Goal: Information Seeking & Learning: Learn about a topic

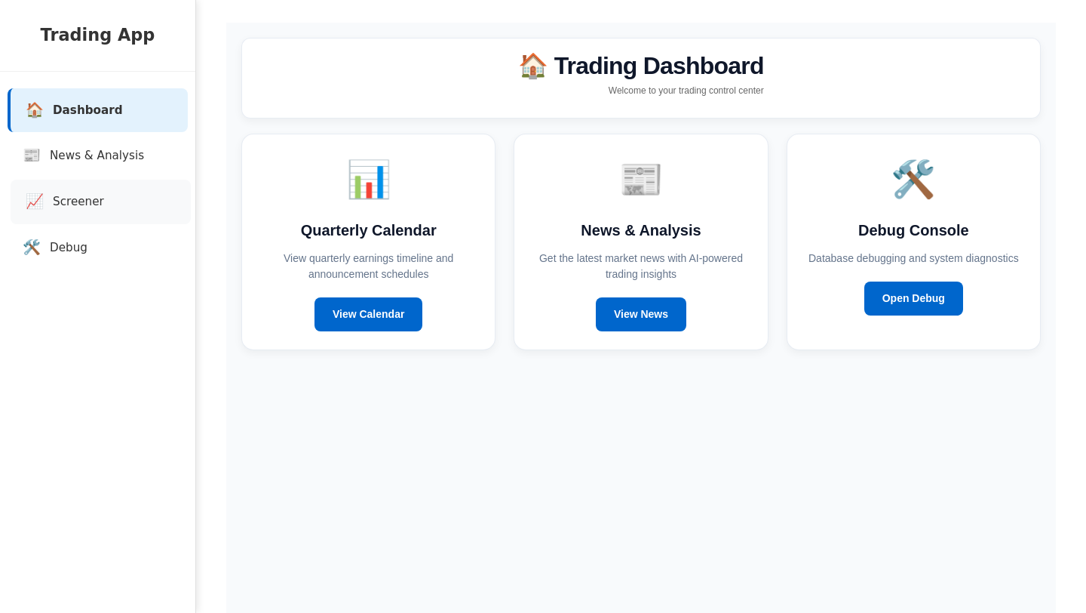
click at [78, 210] on link "📈 Screener" at bounding box center [101, 202] width 180 height 45
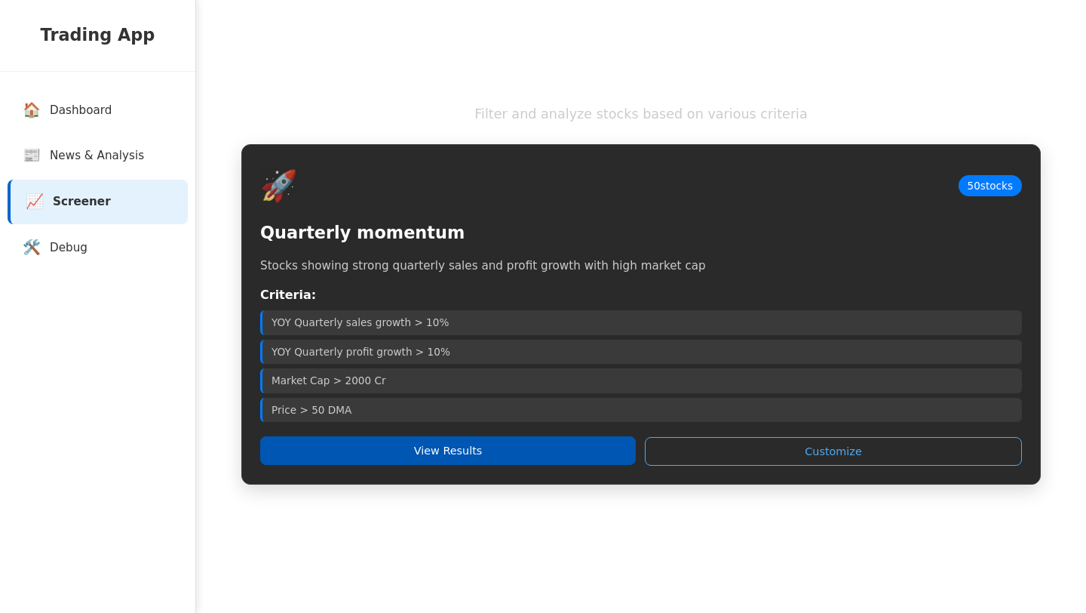
click at [383, 446] on button "View Results" at bounding box center [448, 450] width 376 height 29
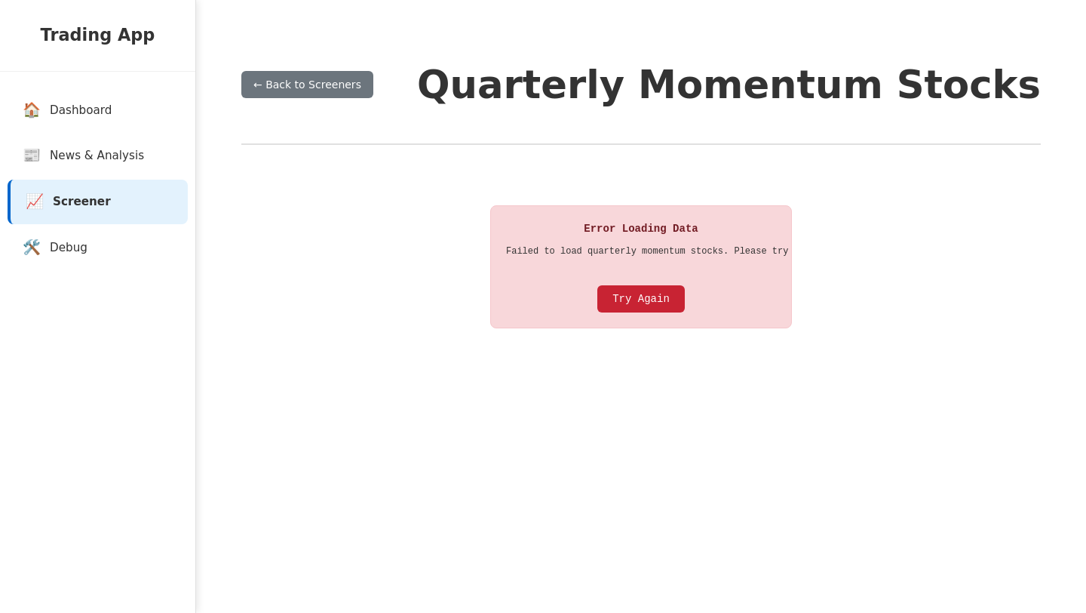
click at [668, 296] on button "Try Again" at bounding box center [642, 298] width 88 height 27
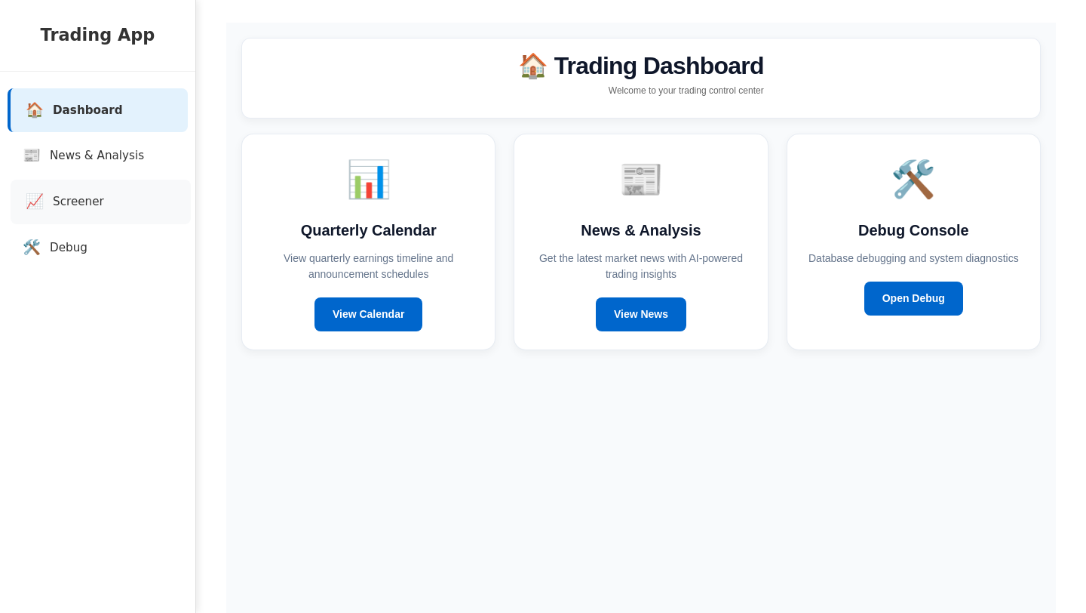
click at [68, 217] on link "📈 Screener" at bounding box center [101, 202] width 180 height 45
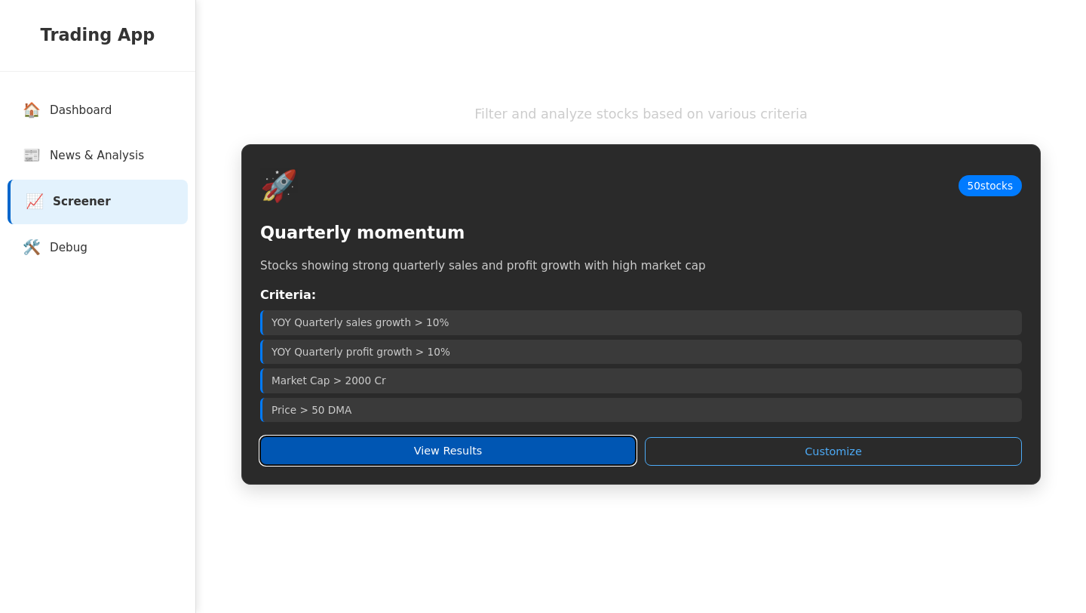
click at [407, 456] on button "View Results" at bounding box center [448, 450] width 376 height 29
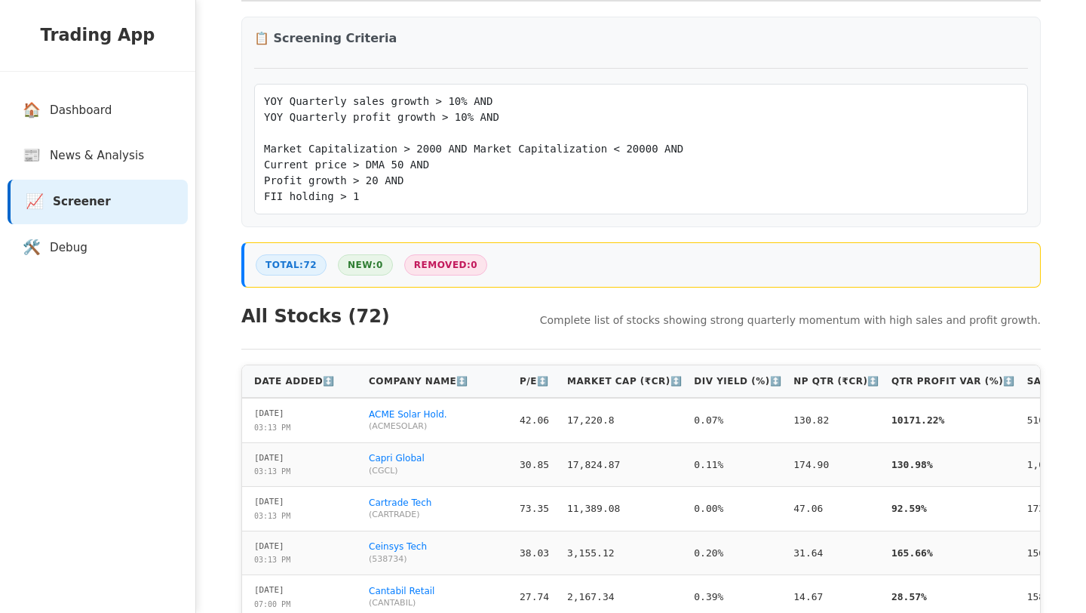
scroll to position [167, 0]
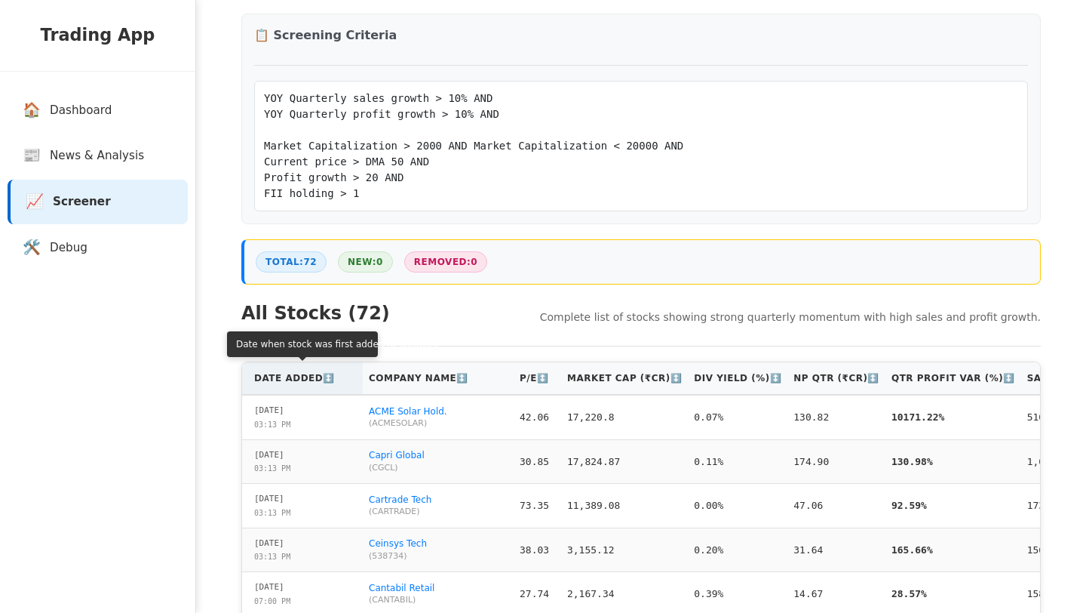
click at [290, 384] on th "Date Added ↕️" at bounding box center [302, 378] width 121 height 32
click at [290, 384] on th "Date Added ↑" at bounding box center [302, 378] width 121 height 32
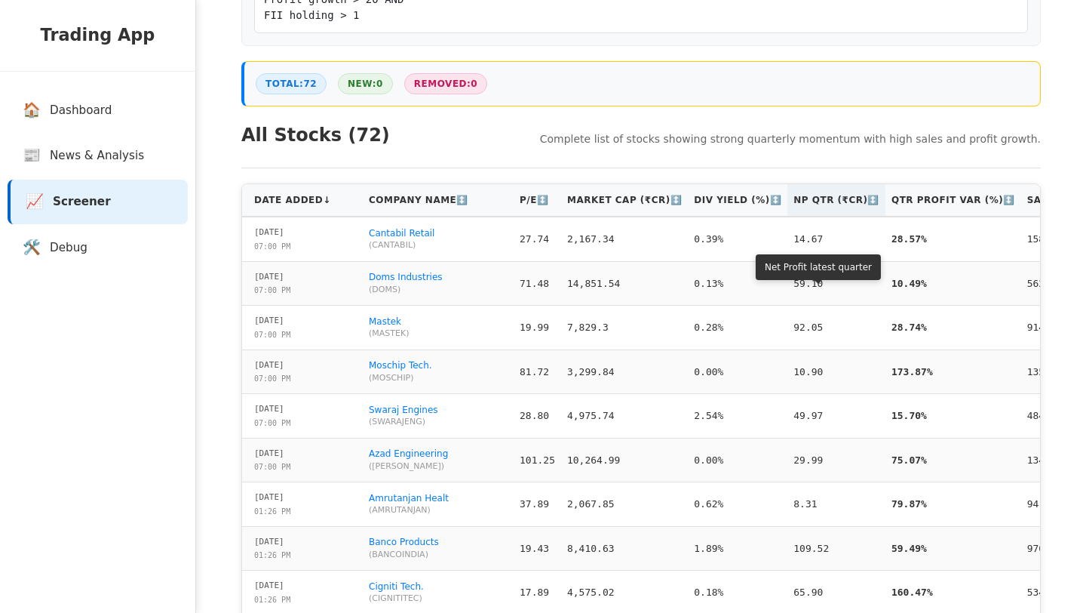
scroll to position [359, 0]
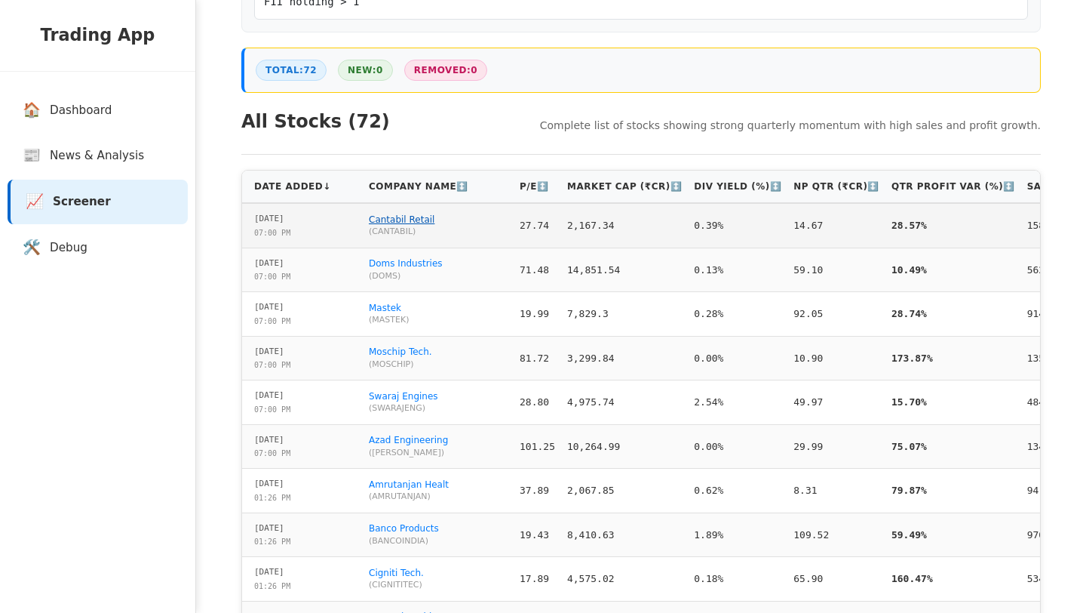
click at [422, 220] on link "Cantabil Retail" at bounding box center [402, 219] width 66 height 11
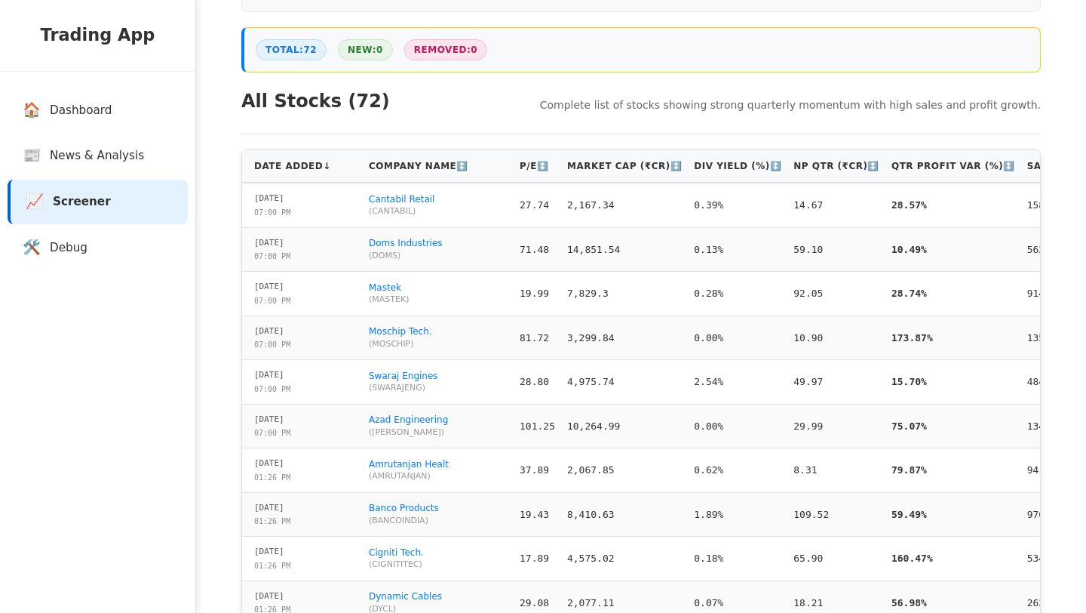
scroll to position [382, 0]
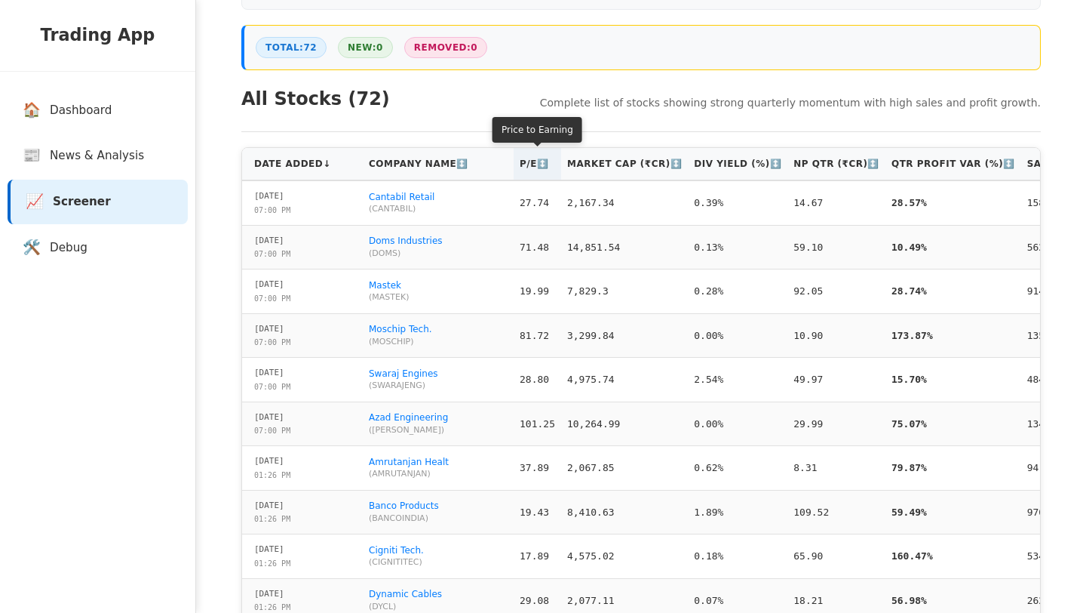
click at [529, 173] on th "P/E ↕️" at bounding box center [538, 164] width 48 height 32
click at [529, 173] on th "P/E ↑" at bounding box center [538, 164] width 48 height 32
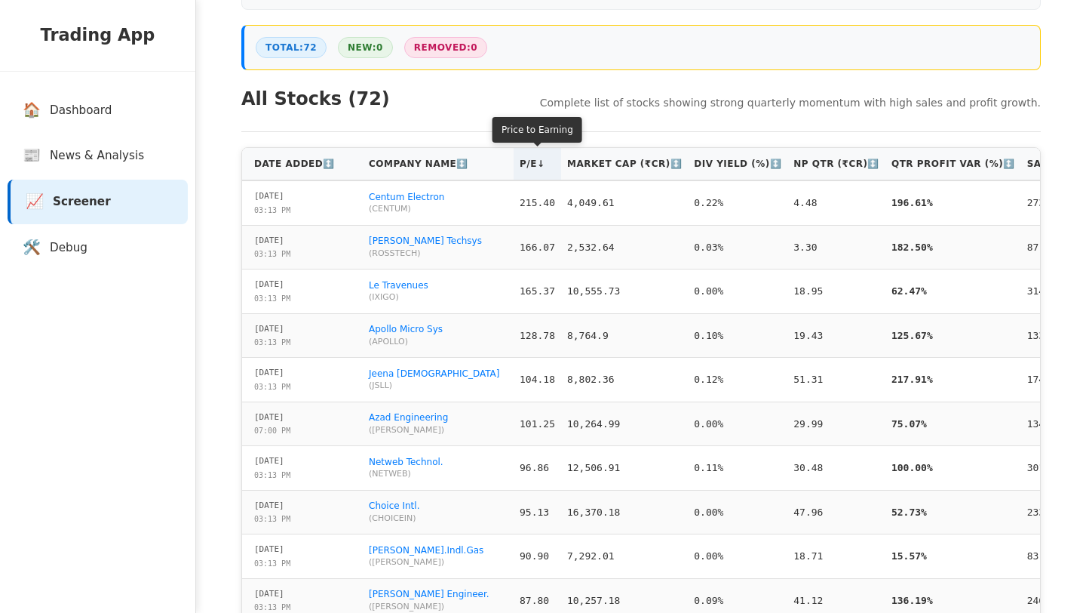
click at [529, 173] on th "P/E ↓" at bounding box center [538, 164] width 48 height 32
click at [529, 173] on th "P/E ↑" at bounding box center [538, 164] width 48 height 32
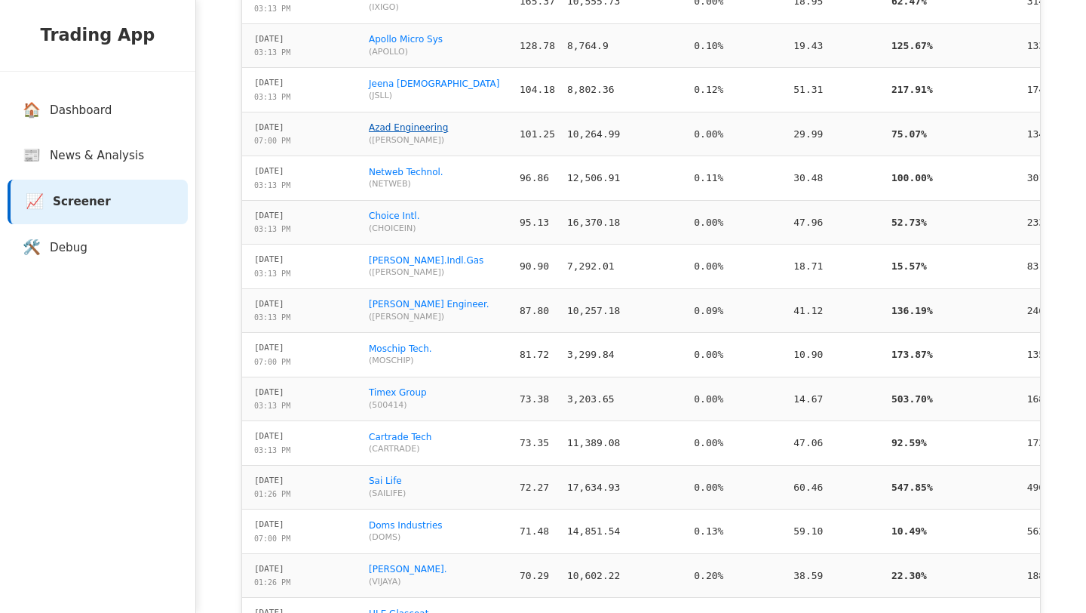
scroll to position [670, 0]
click at [416, 132] on link "Azad Engineering" at bounding box center [408, 129] width 79 height 11
click at [388, 392] on link "Timex Group" at bounding box center [398, 394] width 58 height 11
click at [373, 484] on link "Sai Life" at bounding box center [385, 482] width 33 height 11
click at [75, 220] on link "📈 Screener" at bounding box center [101, 202] width 180 height 45
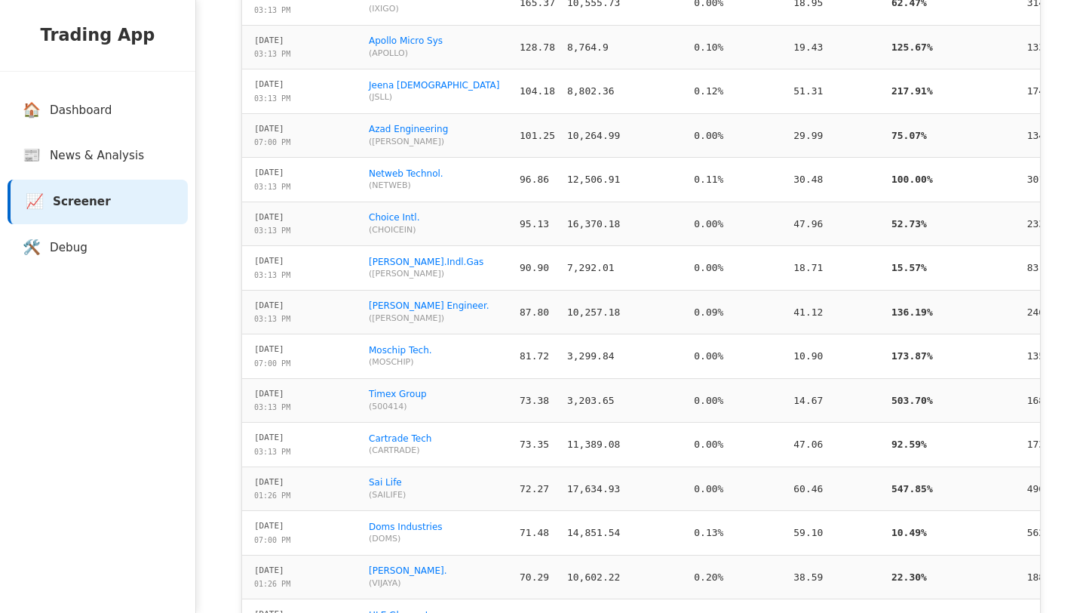
scroll to position [0, 0]
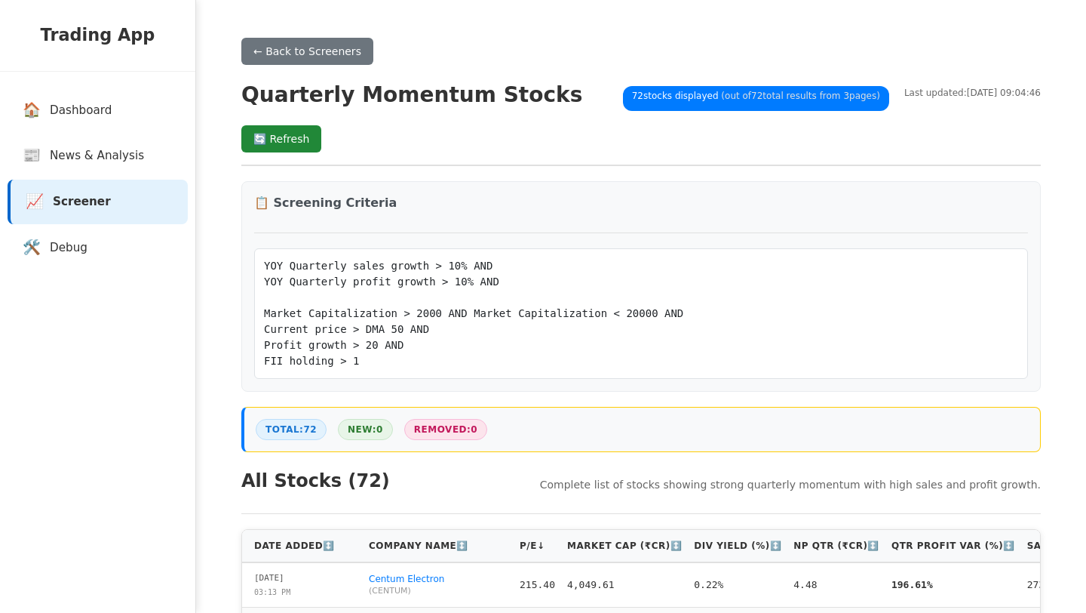
click at [287, 138] on button "🔄 Refresh" at bounding box center [281, 138] width 80 height 27
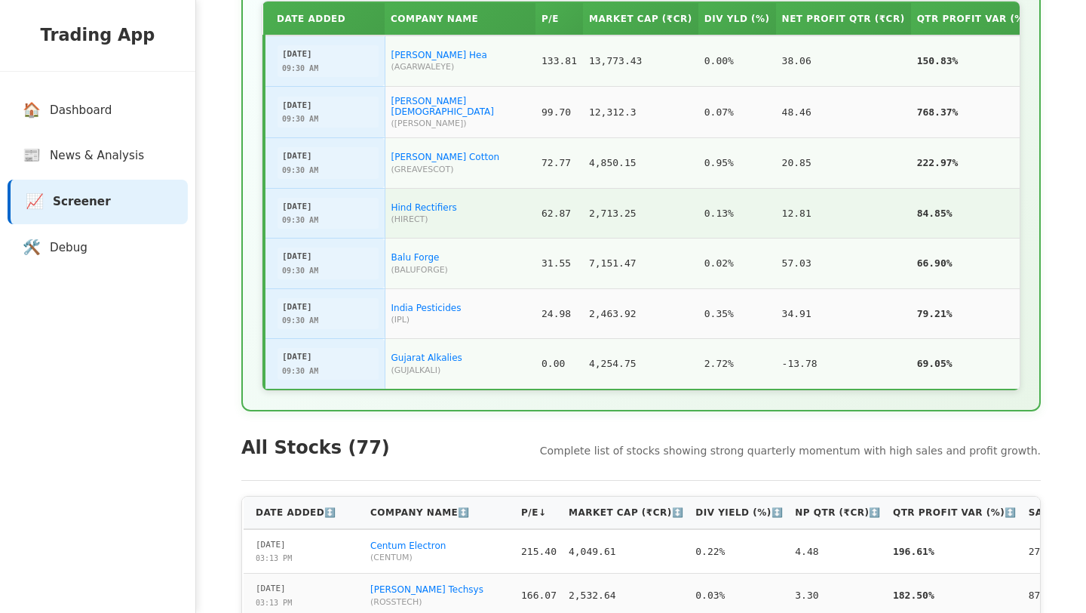
scroll to position [594, 0]
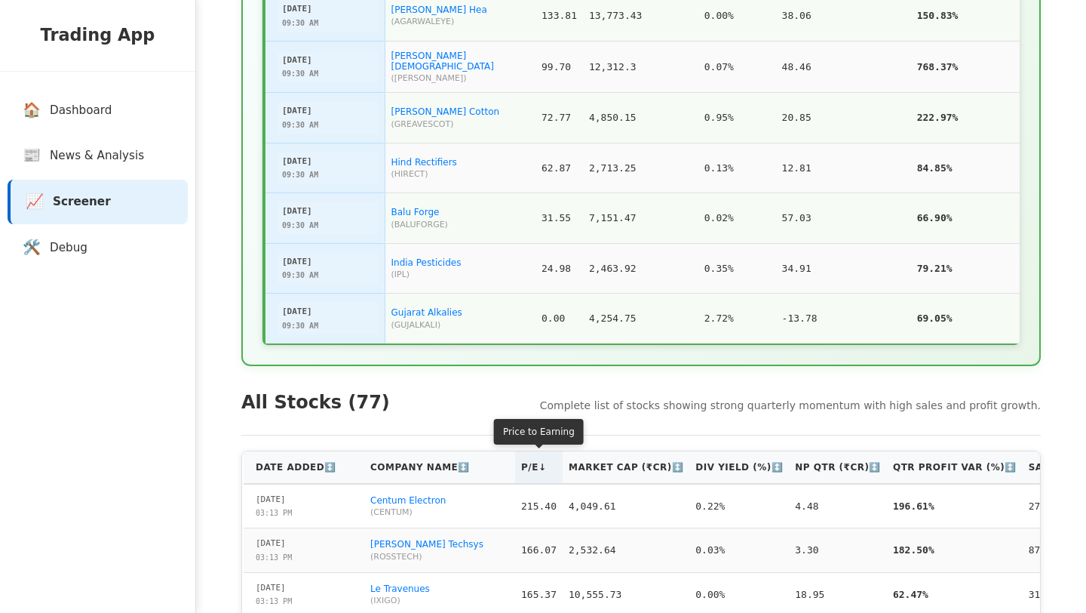
click at [542, 471] on th "P/E ↓" at bounding box center [539, 467] width 48 height 32
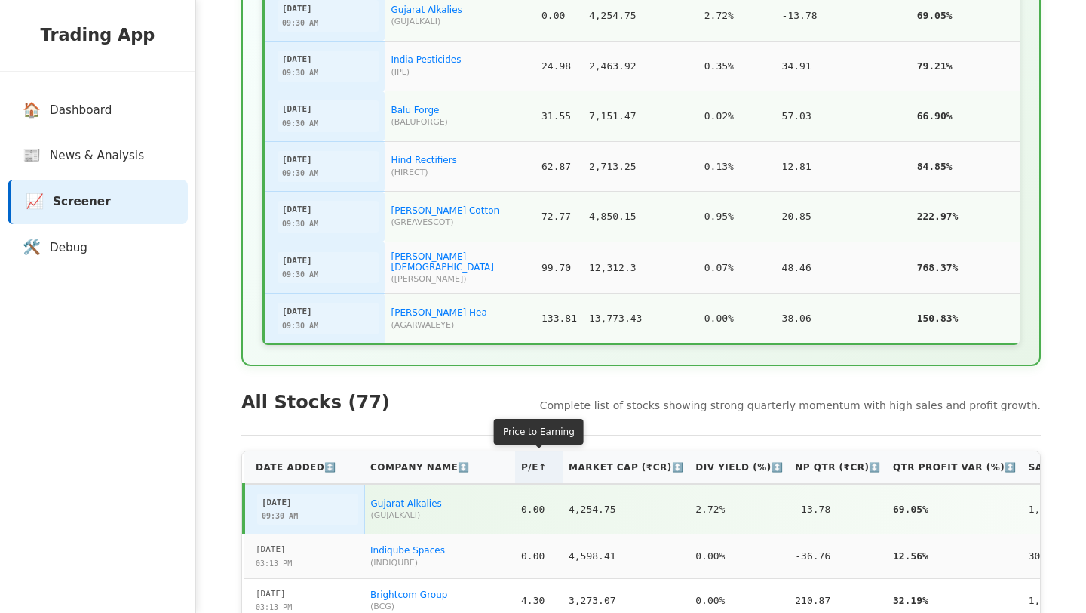
click at [542, 471] on th "P/E ↑" at bounding box center [539, 467] width 48 height 32
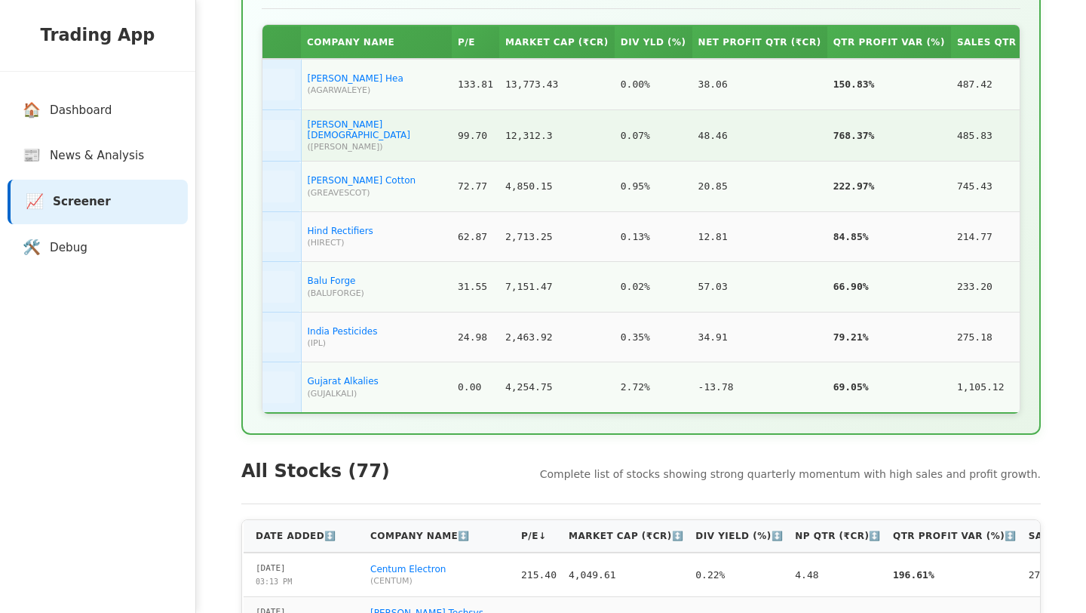
scroll to position [0, 19]
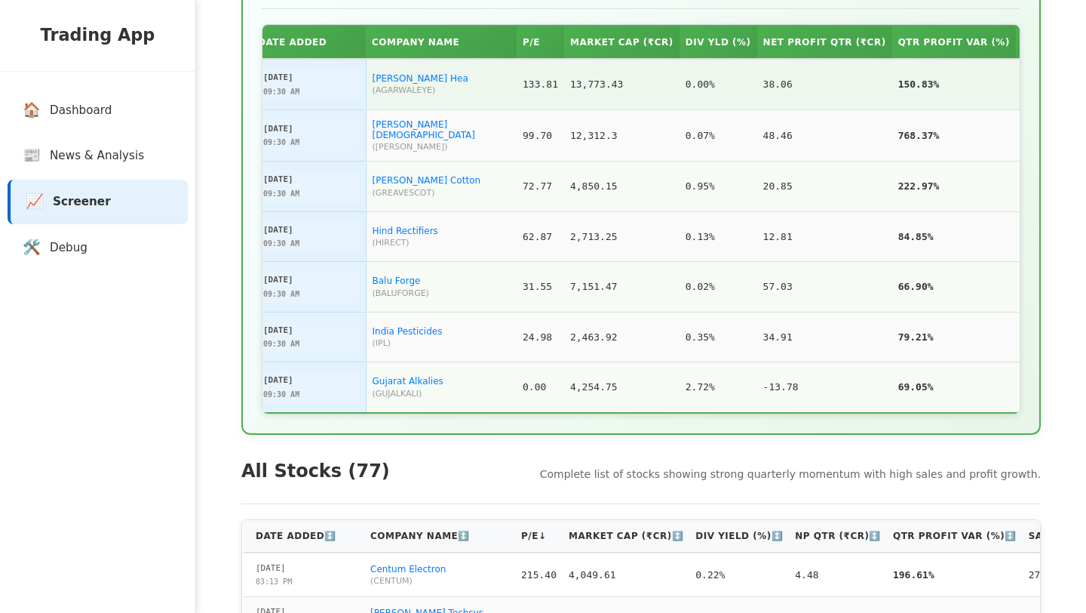
click at [420, 88] on span "( AGARWALEYE )" at bounding box center [442, 90] width 139 height 10
click at [416, 84] on link "[PERSON_NAME] Hea" at bounding box center [421, 78] width 96 height 11
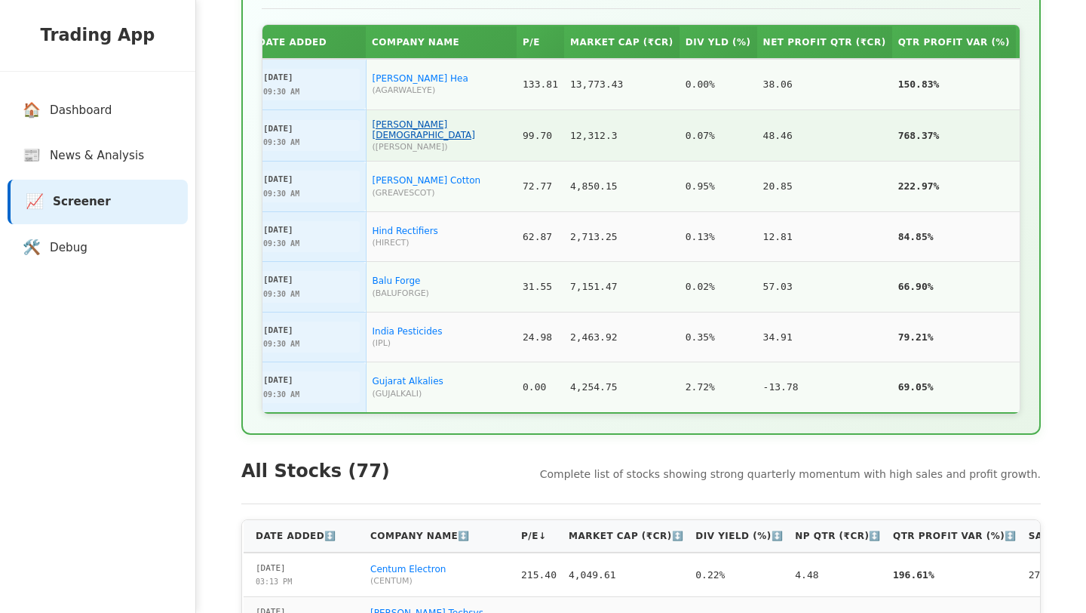
click at [430, 129] on link "[PERSON_NAME][DEMOGRAPHIC_DATA]" at bounding box center [424, 129] width 103 height 21
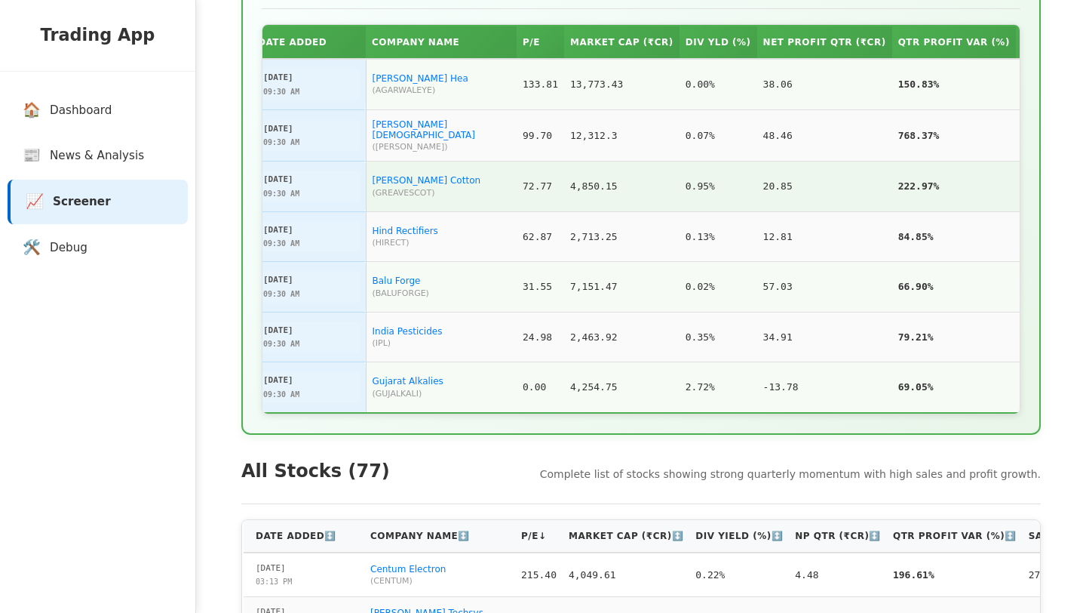
click at [416, 186] on td "[PERSON_NAME] Cotton ( GREAVESCOT )" at bounding box center [441, 186] width 151 height 51
click at [416, 183] on link "[PERSON_NAME] Cotton" at bounding box center [427, 180] width 109 height 11
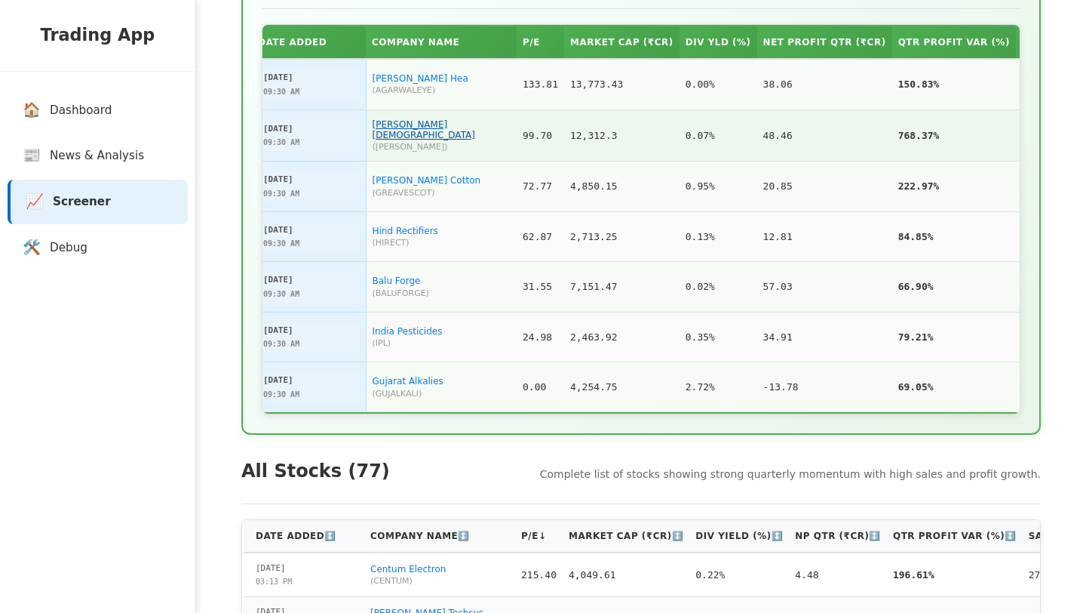
click at [435, 130] on link "[PERSON_NAME][DEMOGRAPHIC_DATA]" at bounding box center [424, 129] width 103 height 21
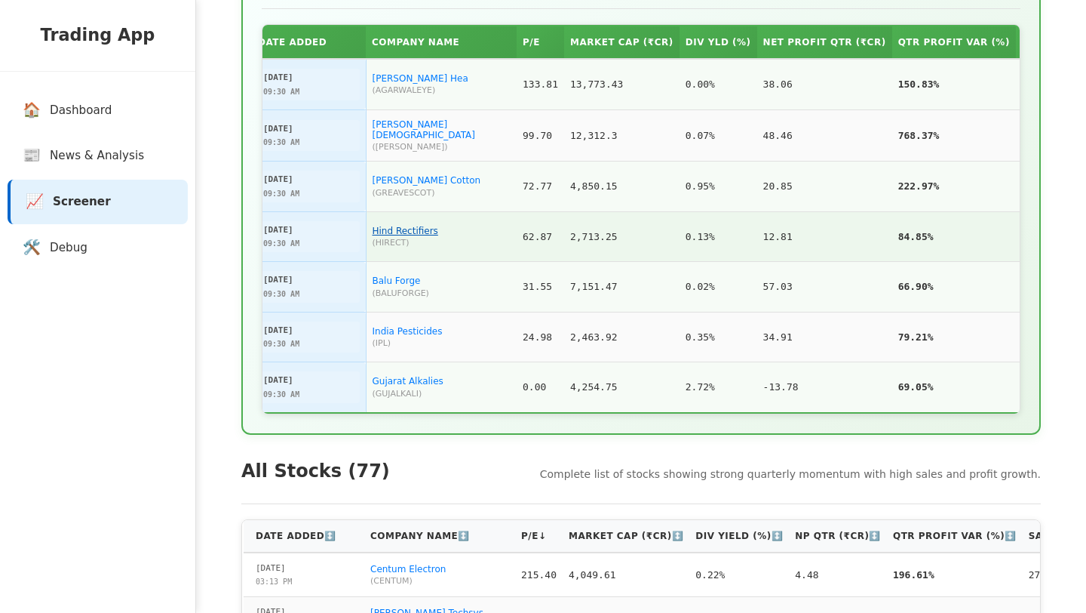
click at [392, 233] on link "Hind Rectifiers" at bounding box center [406, 231] width 66 height 11
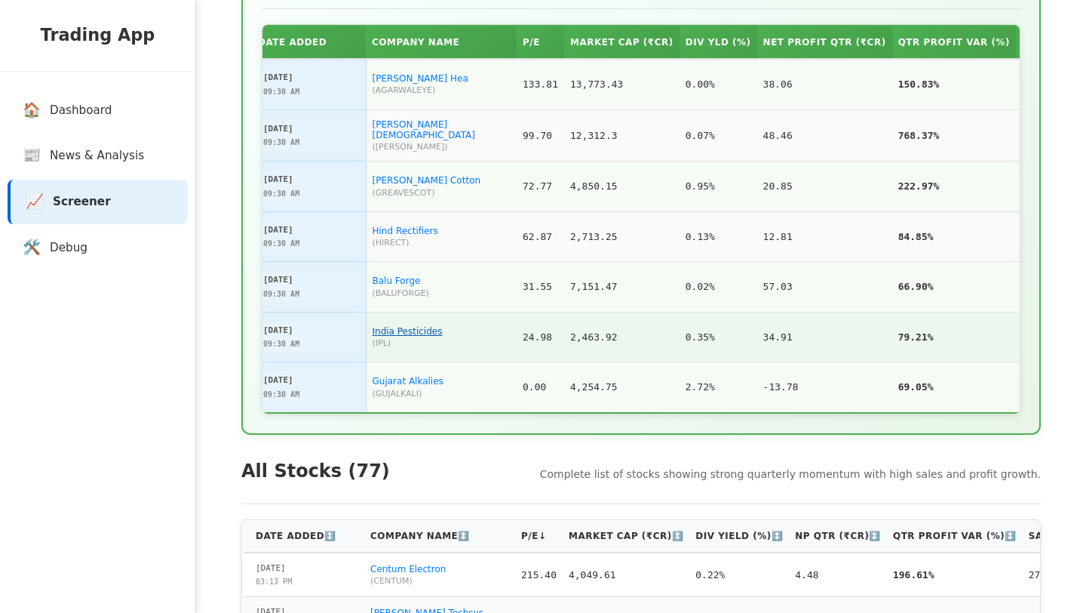
click at [390, 333] on link "India Pesticides" at bounding box center [408, 331] width 70 height 11
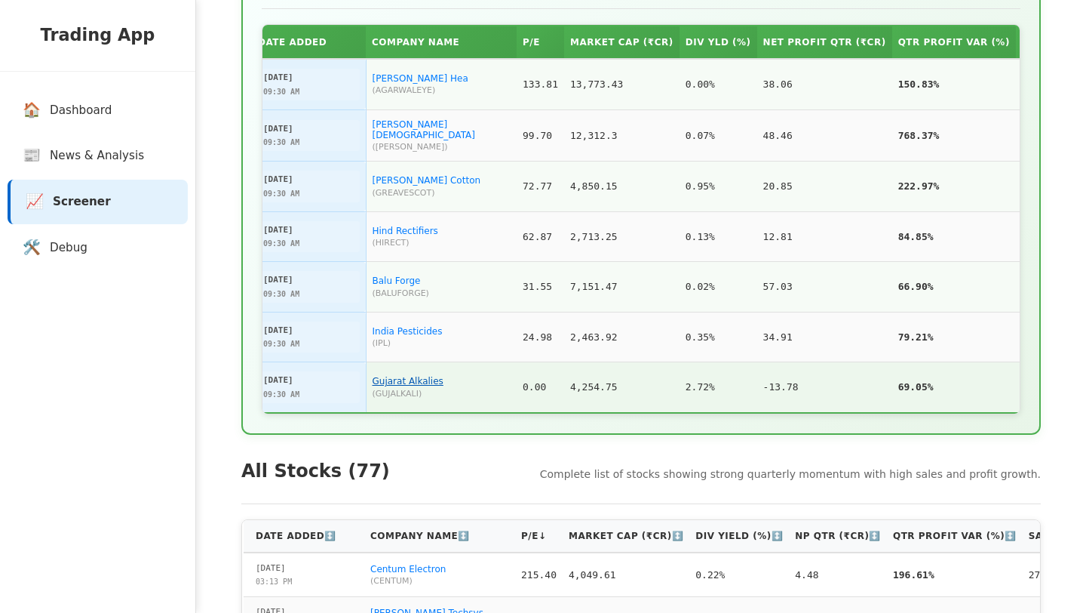
click at [428, 380] on link "Gujarat Alkalies" at bounding box center [408, 381] width 71 height 11
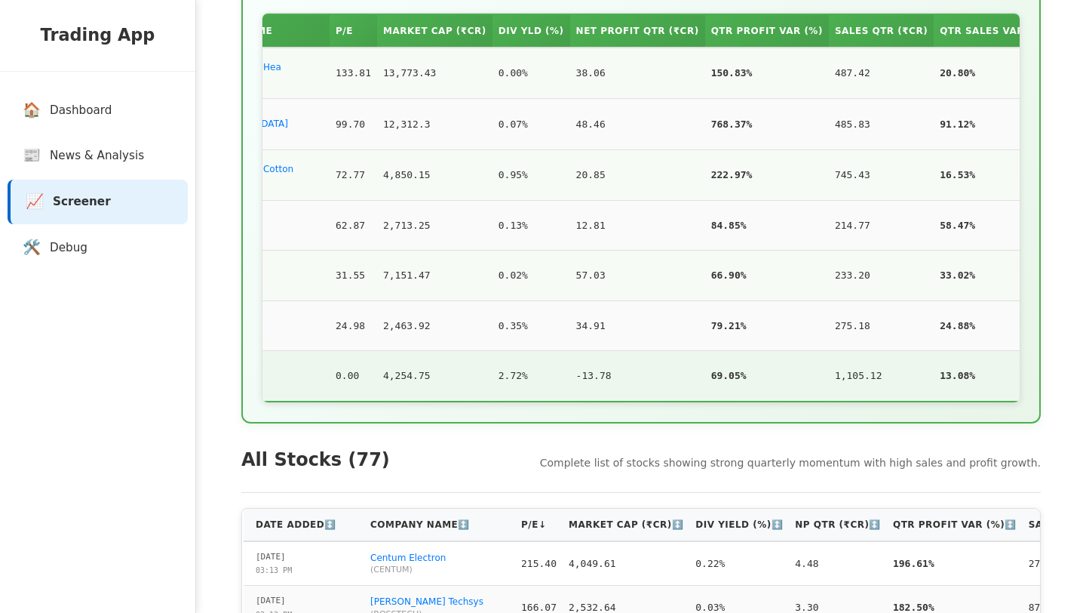
scroll to position [561, 0]
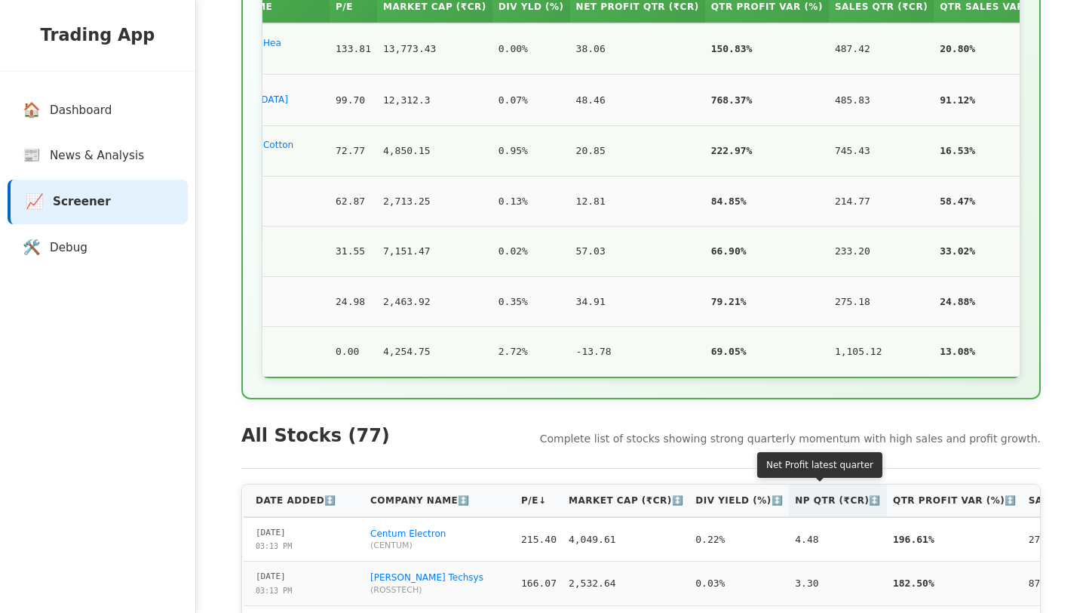
click at [793, 502] on th "NP Qtr (₹Cr) ↕️" at bounding box center [838, 500] width 98 height 32
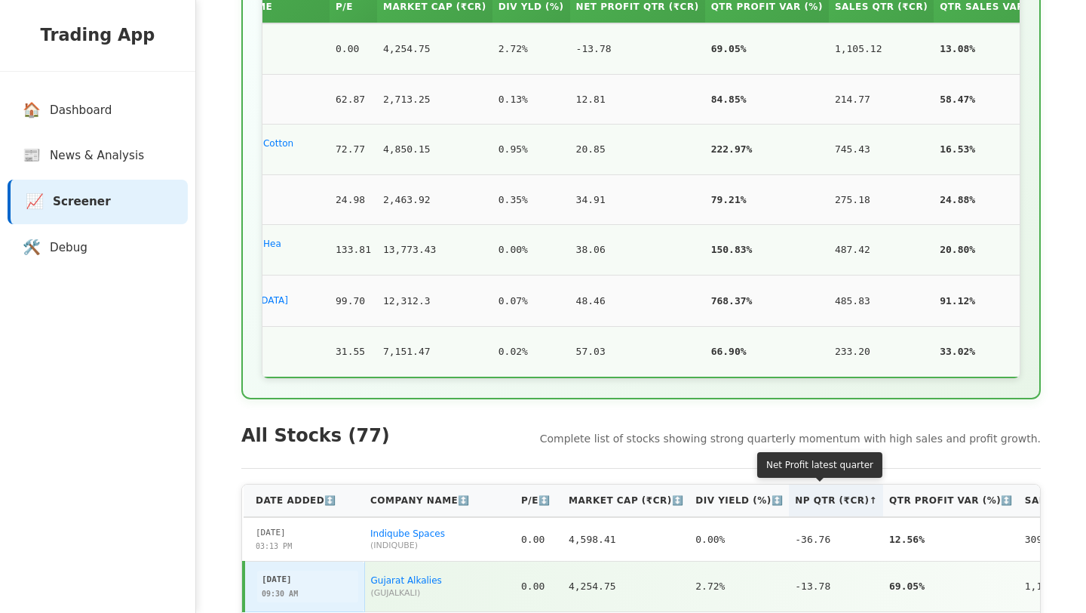
click at [793, 502] on th "NP Qtr (₹Cr) ↑" at bounding box center [836, 500] width 94 height 32
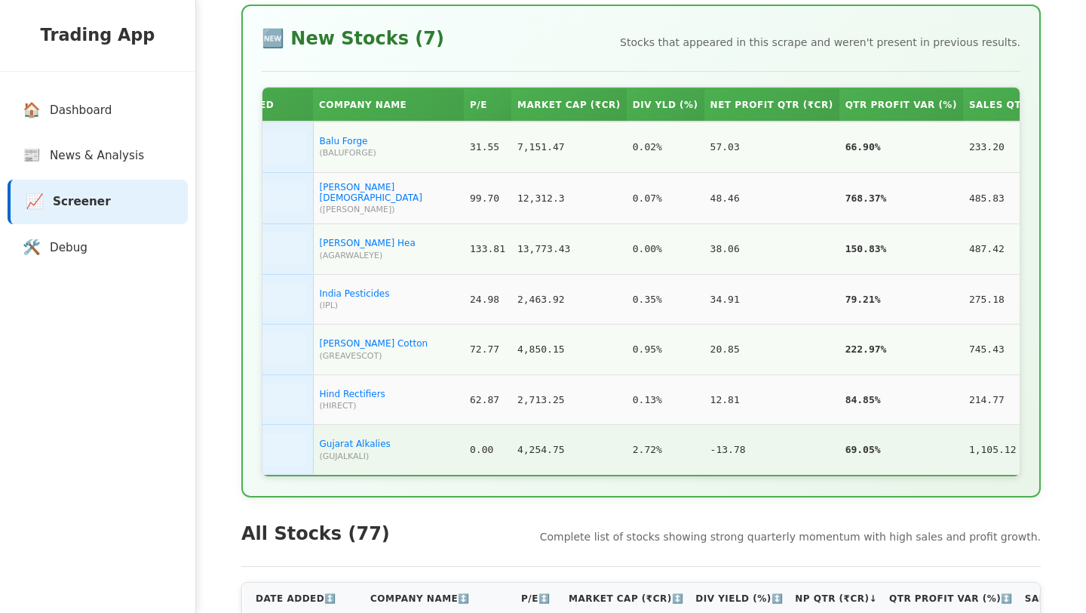
scroll to position [0, 0]
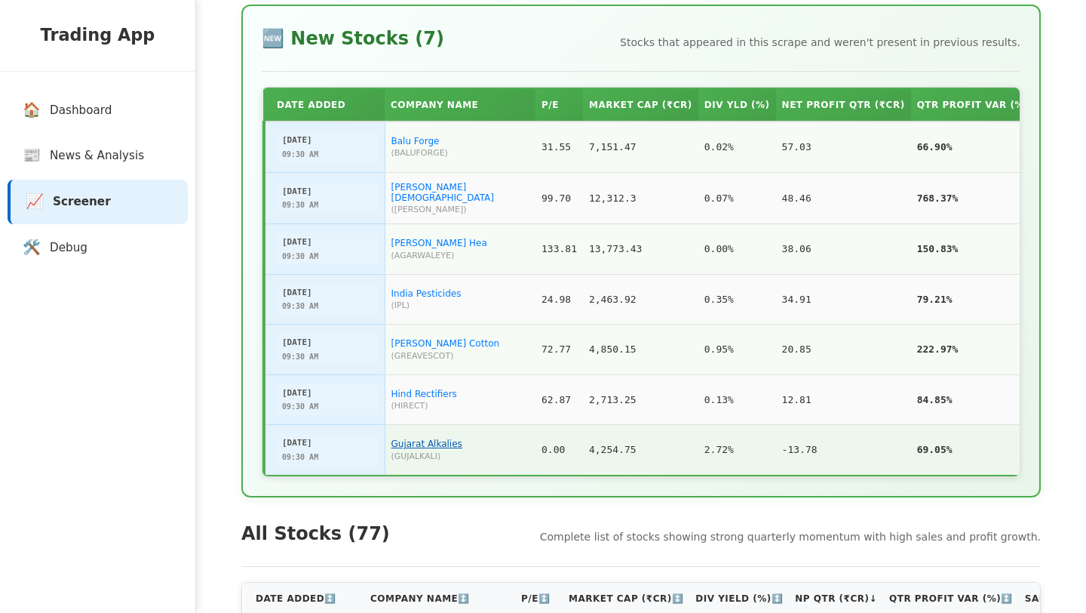
click at [425, 444] on link "Gujarat Alkalies" at bounding box center [427, 443] width 71 height 11
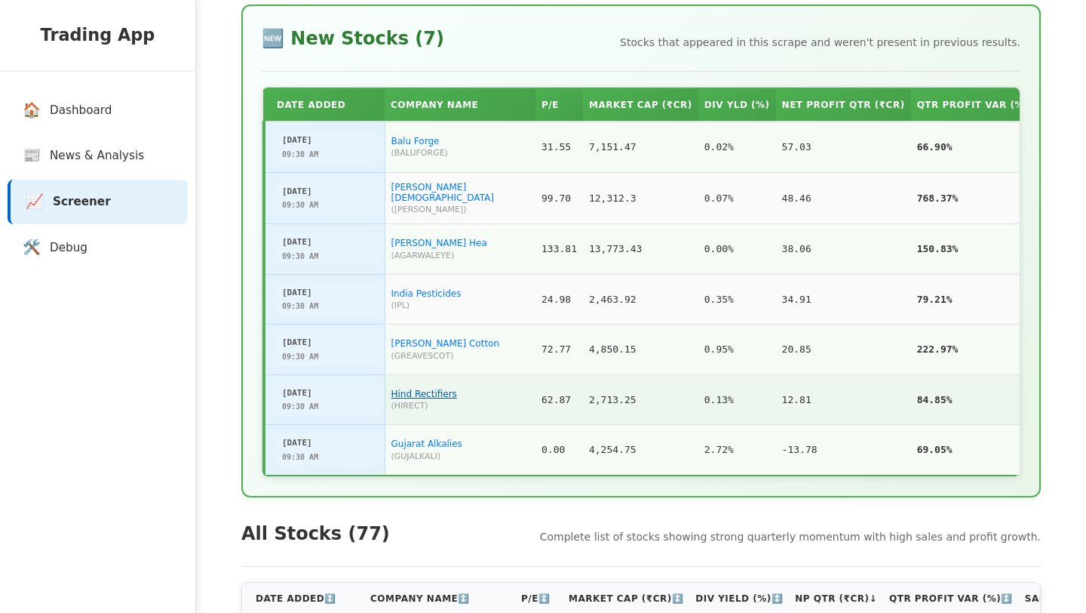
click at [429, 399] on link "Hind Rectifiers" at bounding box center [425, 394] width 66 height 11
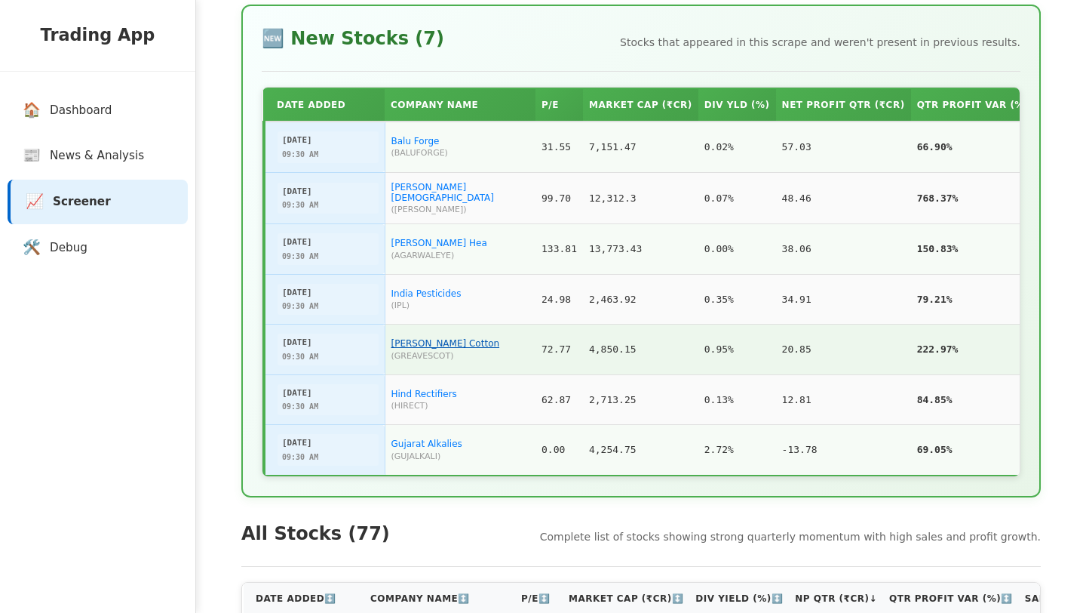
click at [410, 348] on link "[PERSON_NAME] Cotton" at bounding box center [446, 343] width 109 height 11
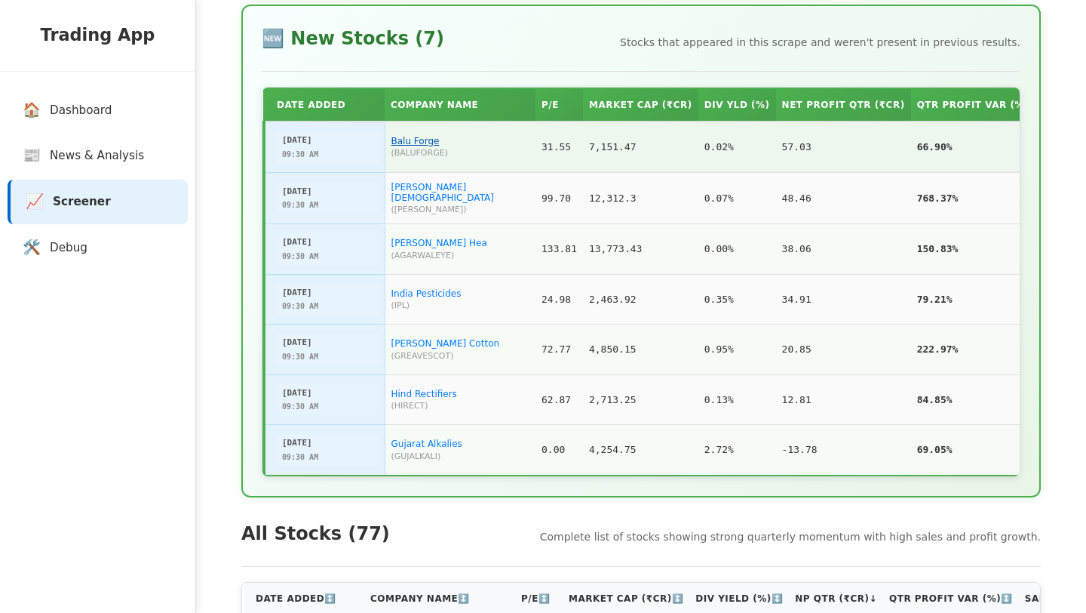
click at [404, 143] on link "Balu Forge" at bounding box center [416, 141] width 48 height 11
